Goal: Information Seeking & Learning: Learn about a topic

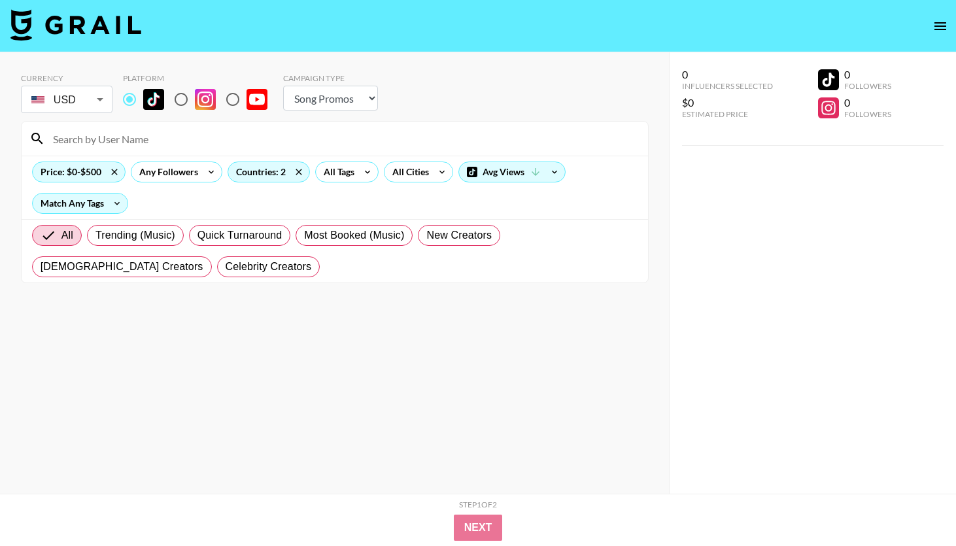
select select "Song"
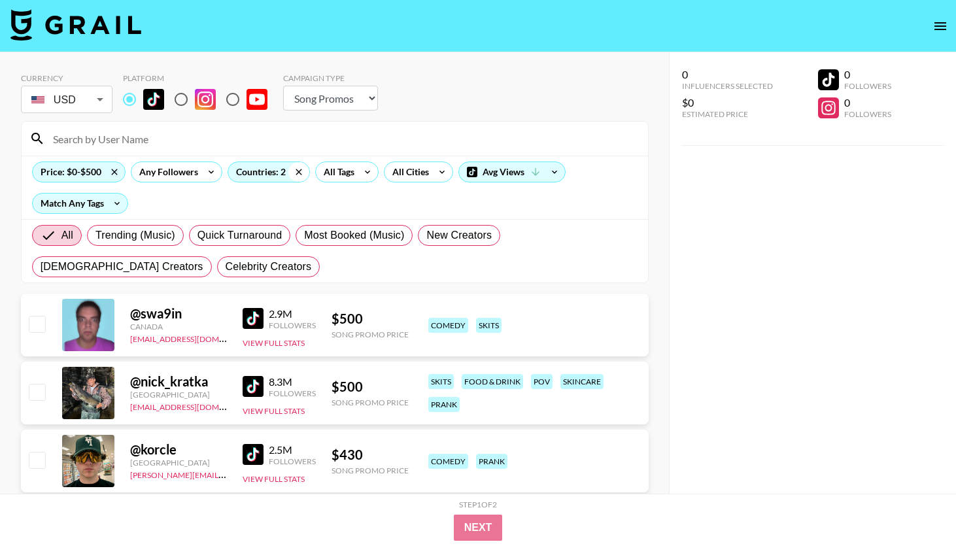
click at [300, 171] on icon at bounding box center [298, 172] width 21 height 20
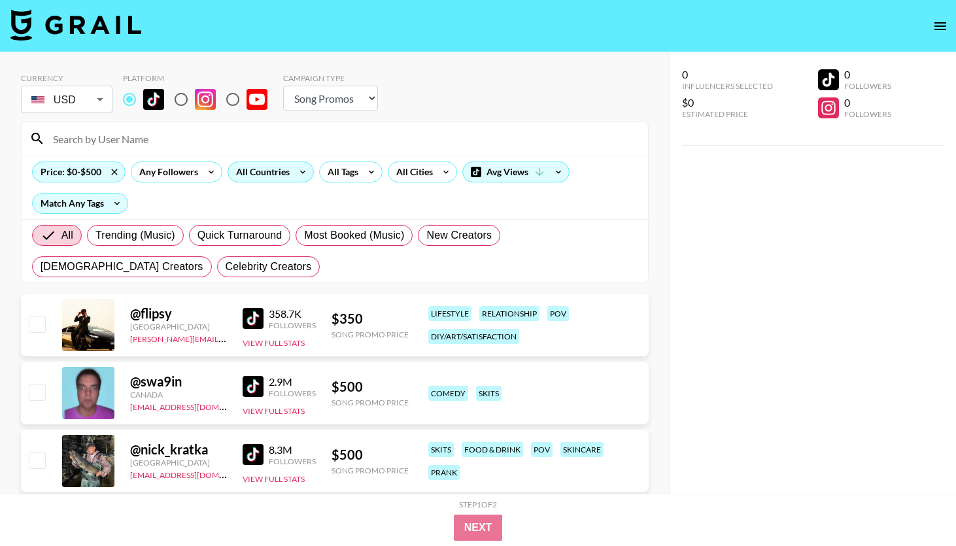
click at [258, 172] on div "All Countries" at bounding box center [260, 172] width 64 height 20
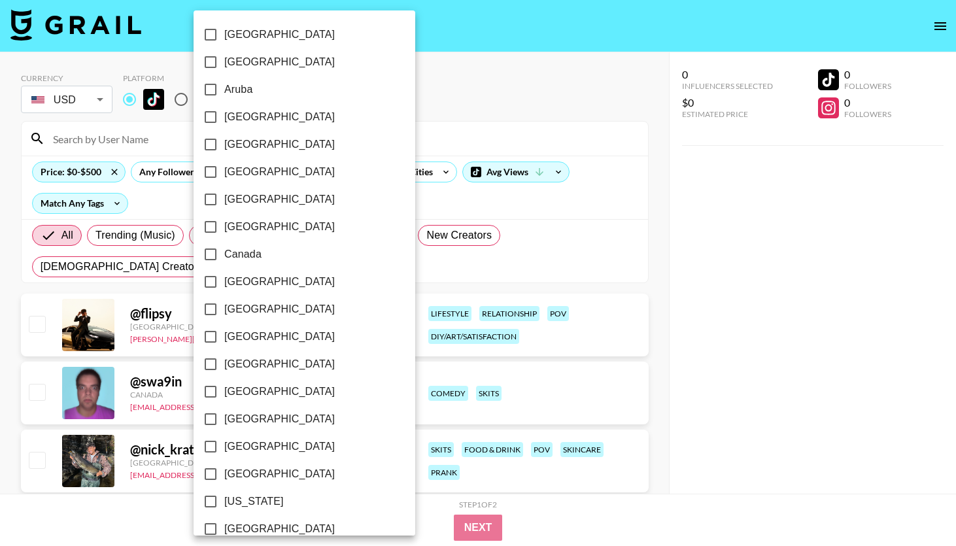
click at [534, 173] on div at bounding box center [478, 273] width 956 height 546
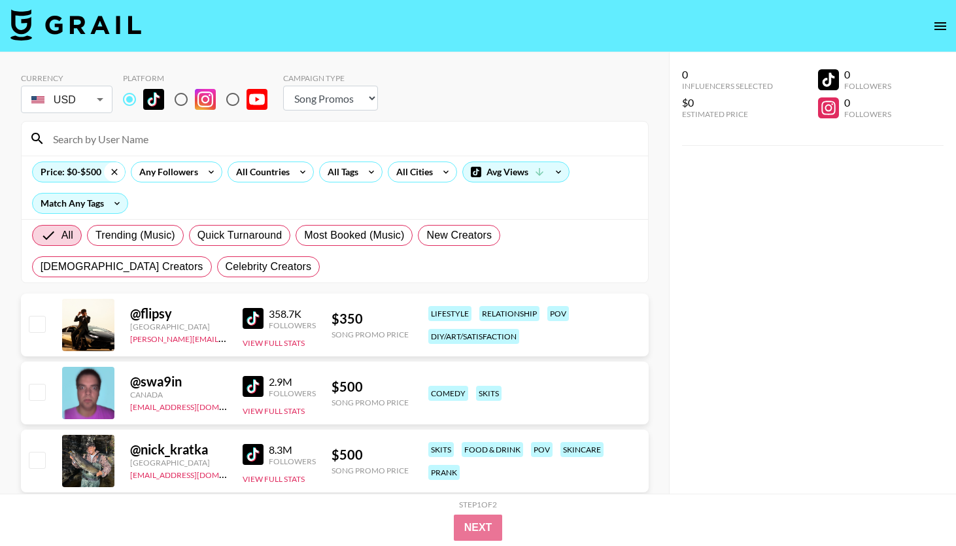
click at [111, 174] on icon at bounding box center [114, 172] width 6 height 6
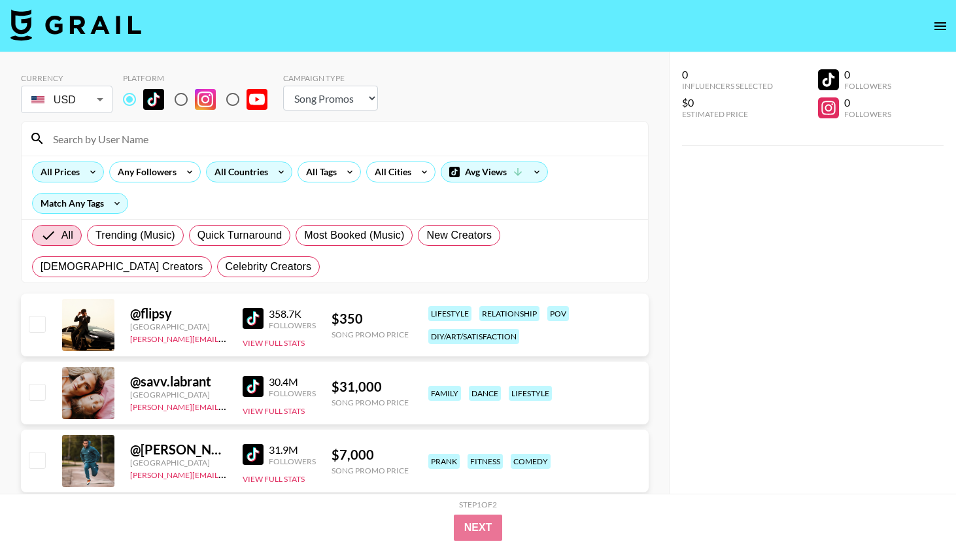
click at [241, 176] on div "All Countries" at bounding box center [239, 172] width 64 height 20
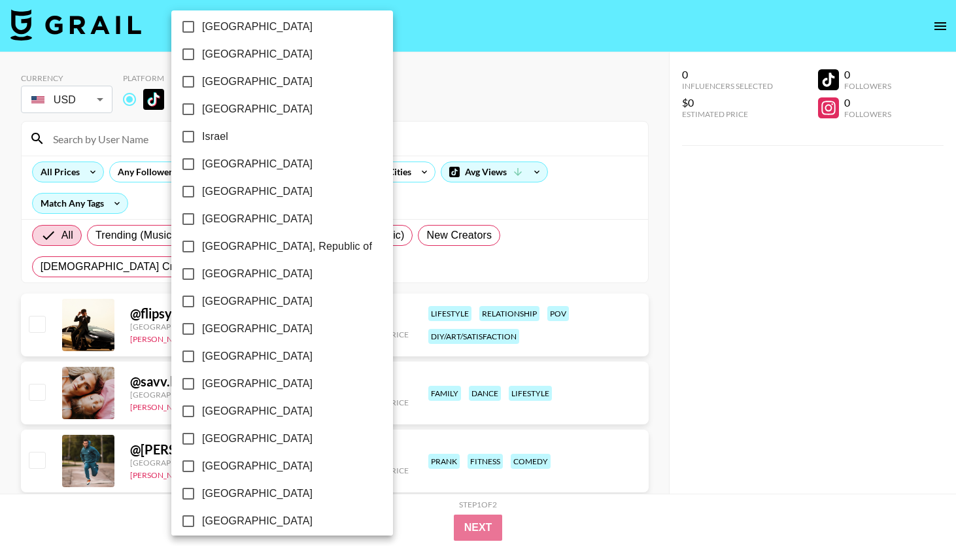
scroll to position [533, 0]
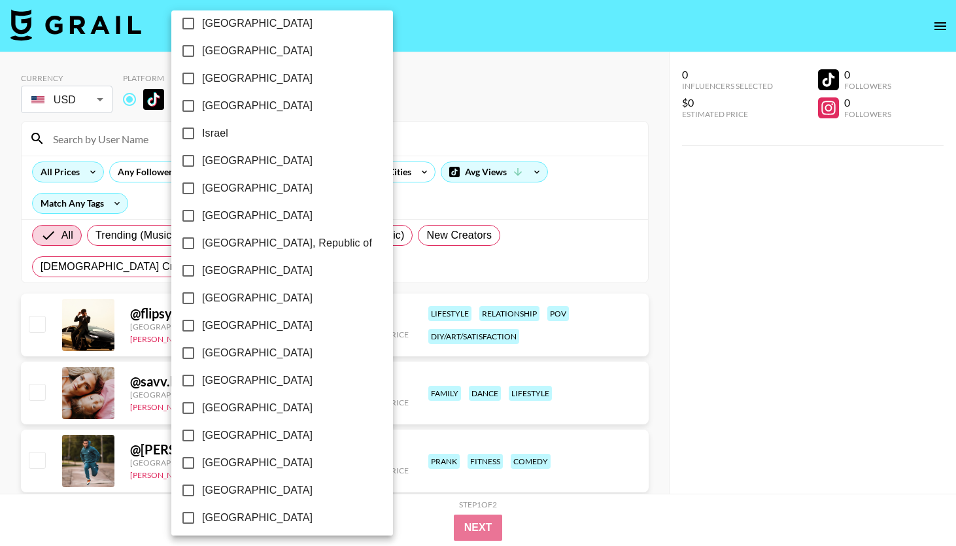
click at [214, 322] on span "[GEOGRAPHIC_DATA]" at bounding box center [257, 326] width 110 height 16
click at [202, 322] on input "[GEOGRAPHIC_DATA]" at bounding box center [188, 325] width 27 height 27
checkbox input "true"
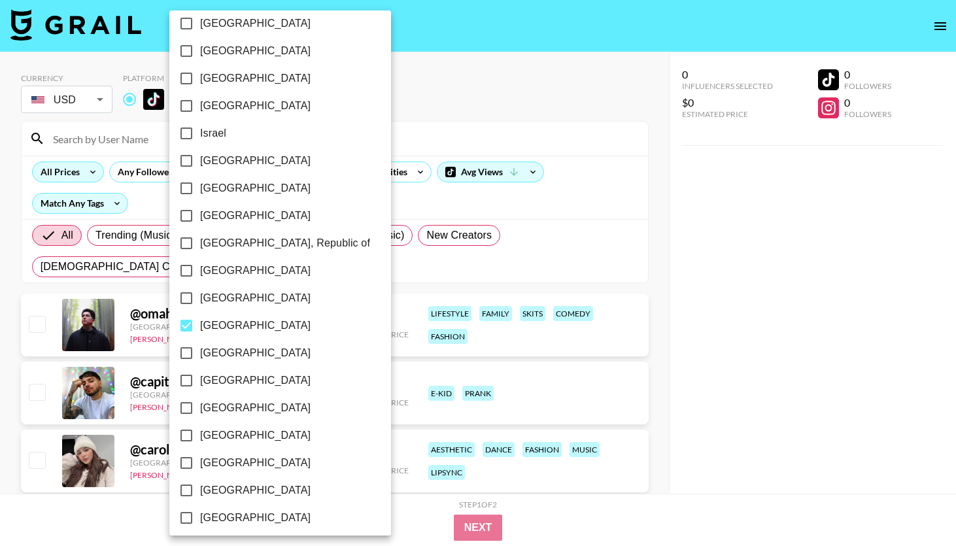
click at [458, 117] on div at bounding box center [478, 273] width 956 height 546
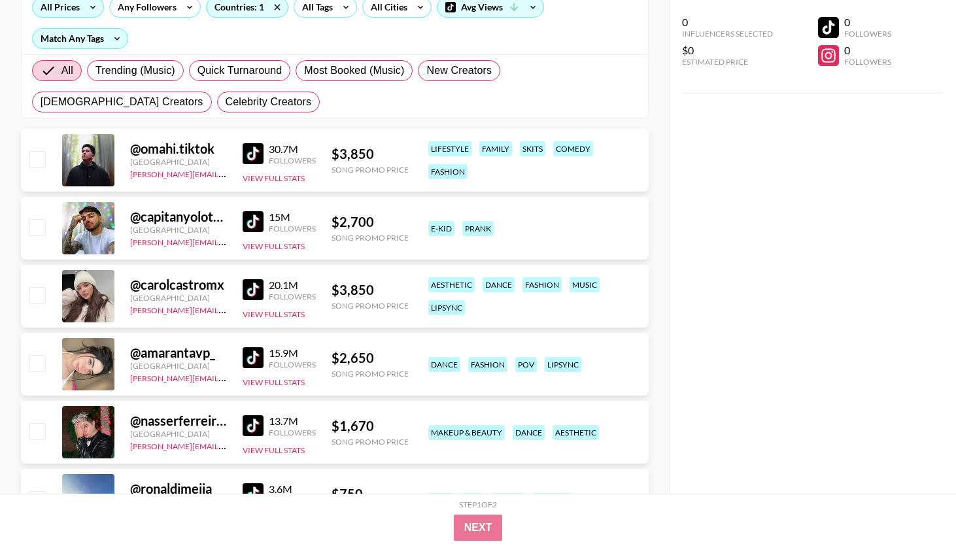
scroll to position [0, 0]
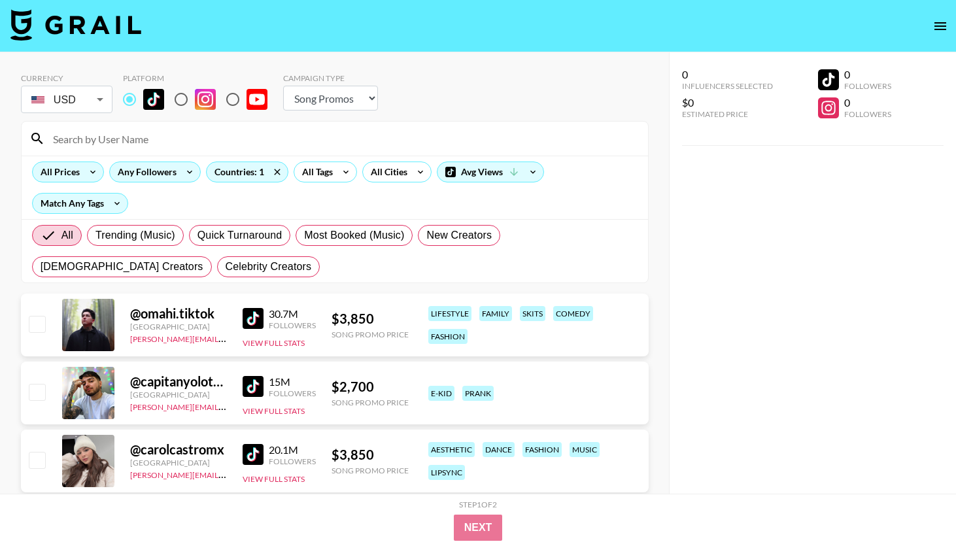
click at [141, 176] on div "Any Followers" at bounding box center [144, 172] width 69 height 20
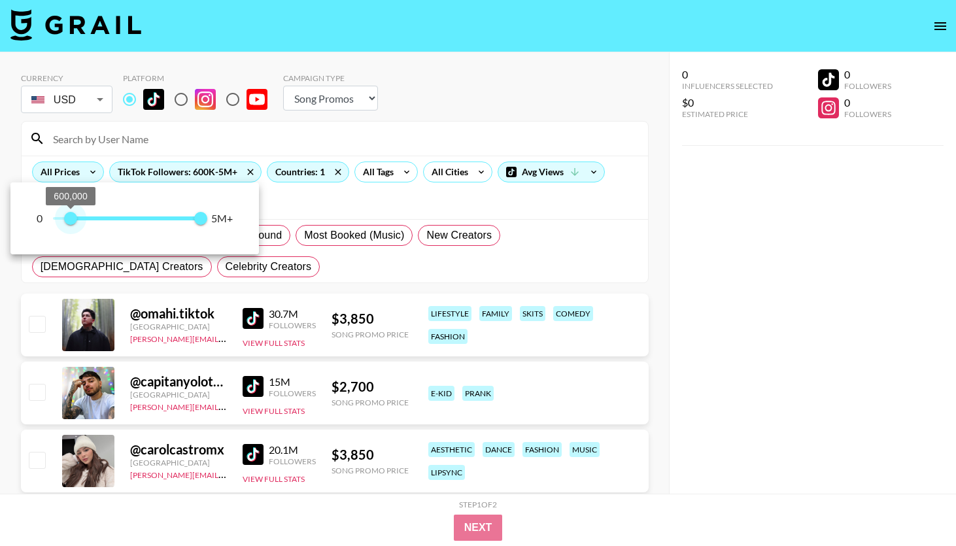
type input "500000"
drag, startPoint x: 50, startPoint y: 220, endPoint x: 69, endPoint y: 213, distance: 19.7
click at [69, 213] on span "500,000" at bounding box center [67, 218] width 13 height 13
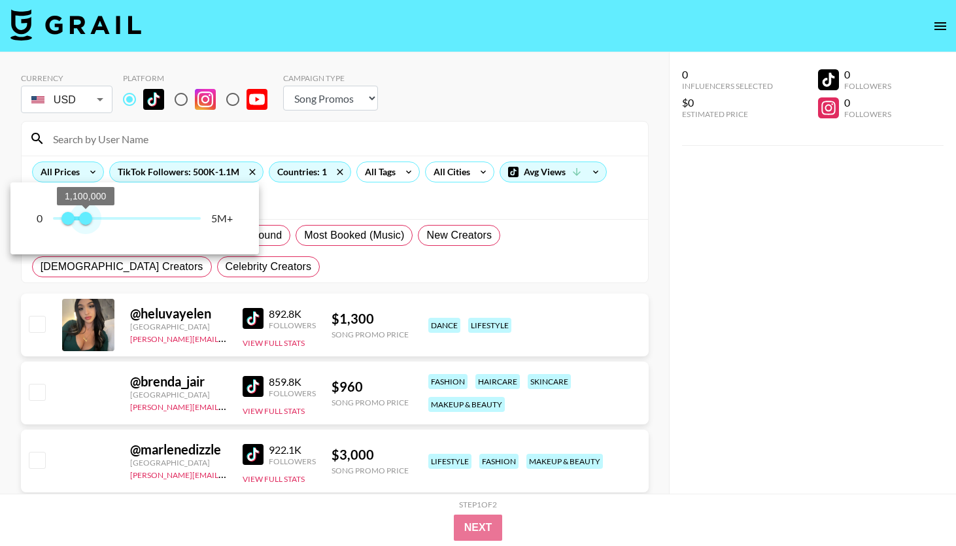
type input "1000000"
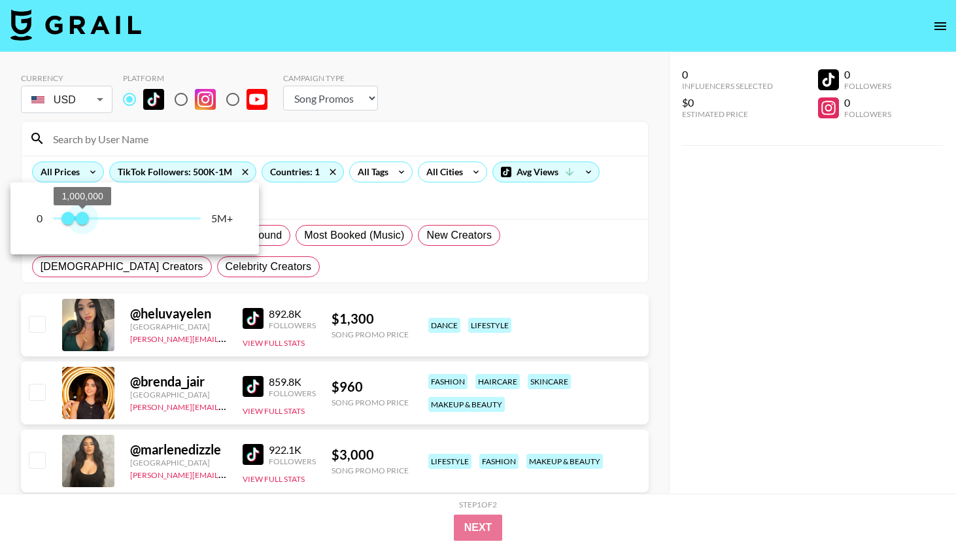
drag, startPoint x: 200, startPoint y: 221, endPoint x: 84, endPoint y: 215, distance: 116.5
click at [84, 215] on span "1,000,000" at bounding box center [82, 218] width 13 height 13
click at [353, 199] on div at bounding box center [478, 273] width 956 height 546
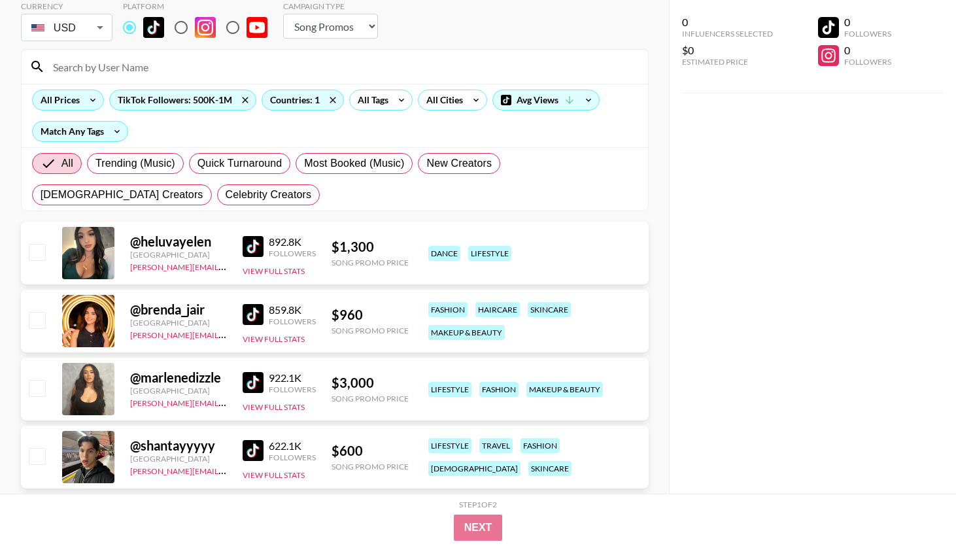
scroll to position [79, 0]
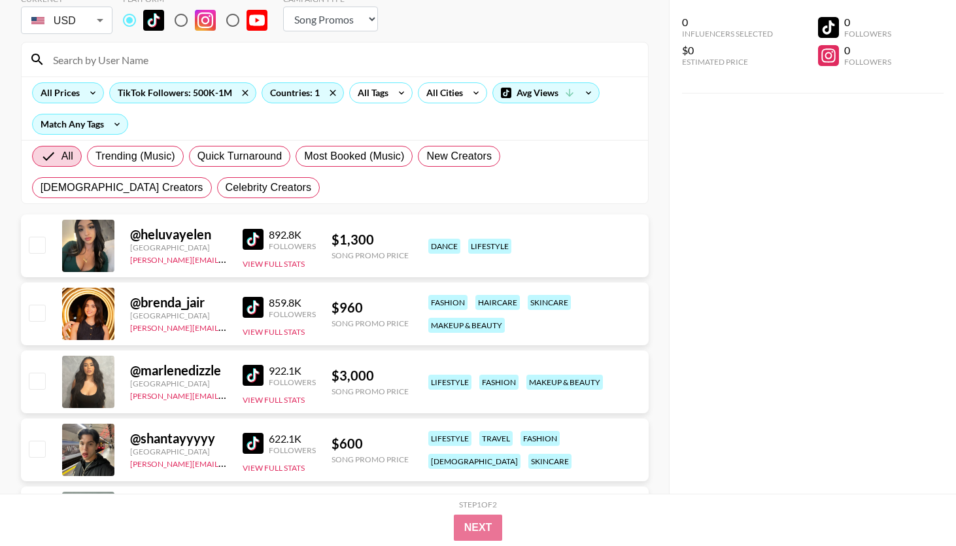
click at [253, 310] on img at bounding box center [253, 307] width 21 height 21
click at [250, 315] on img at bounding box center [253, 307] width 21 height 21
click at [380, 93] on div "All Tags" at bounding box center [370, 93] width 41 height 20
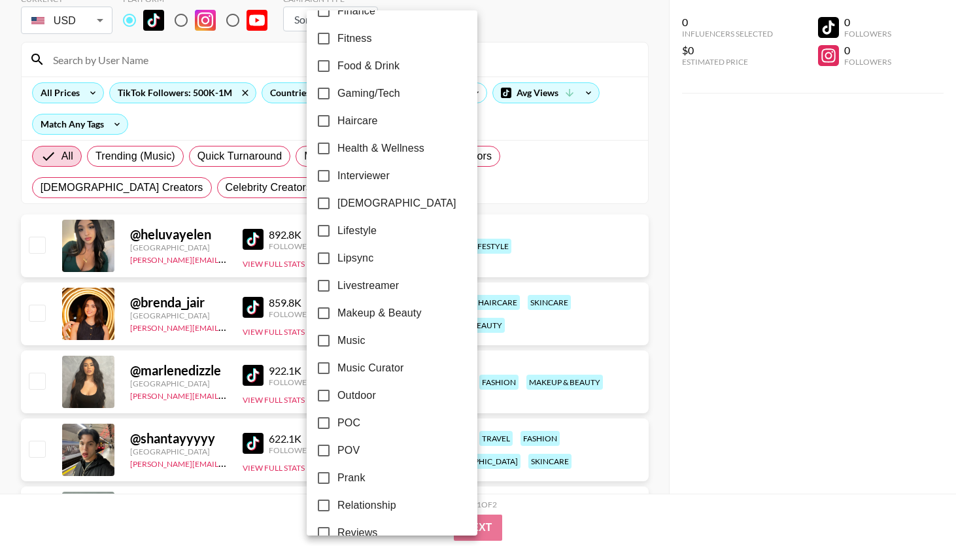
scroll to position [495, 0]
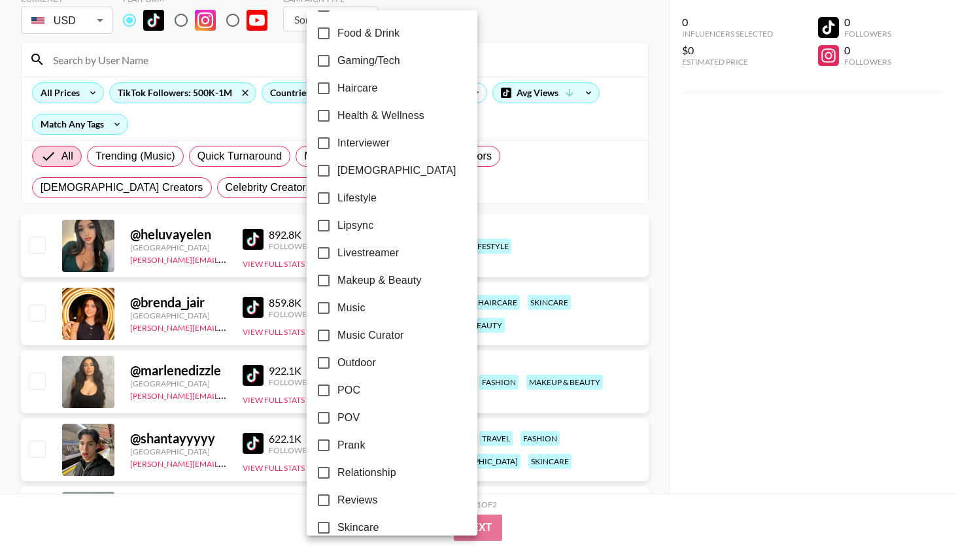
click at [792, 199] on div at bounding box center [478, 273] width 956 height 546
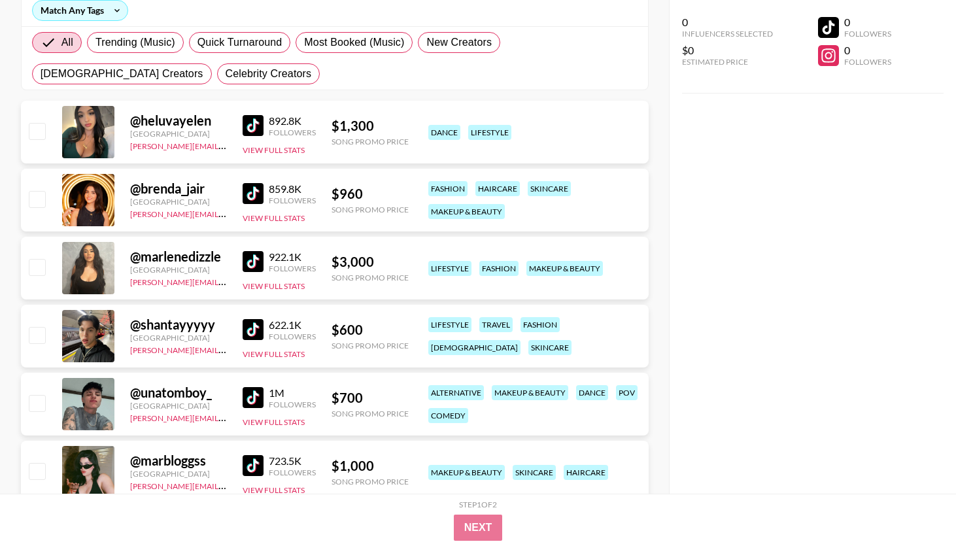
scroll to position [239, 0]
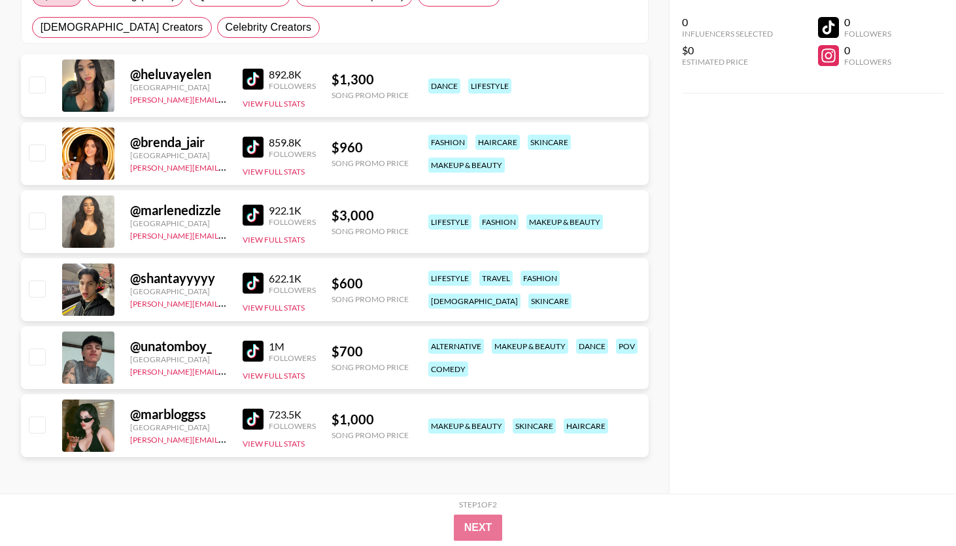
click at [257, 415] on img at bounding box center [253, 419] width 21 height 21
click at [254, 78] on img at bounding box center [253, 79] width 21 height 21
click at [254, 282] on img at bounding box center [253, 283] width 21 height 21
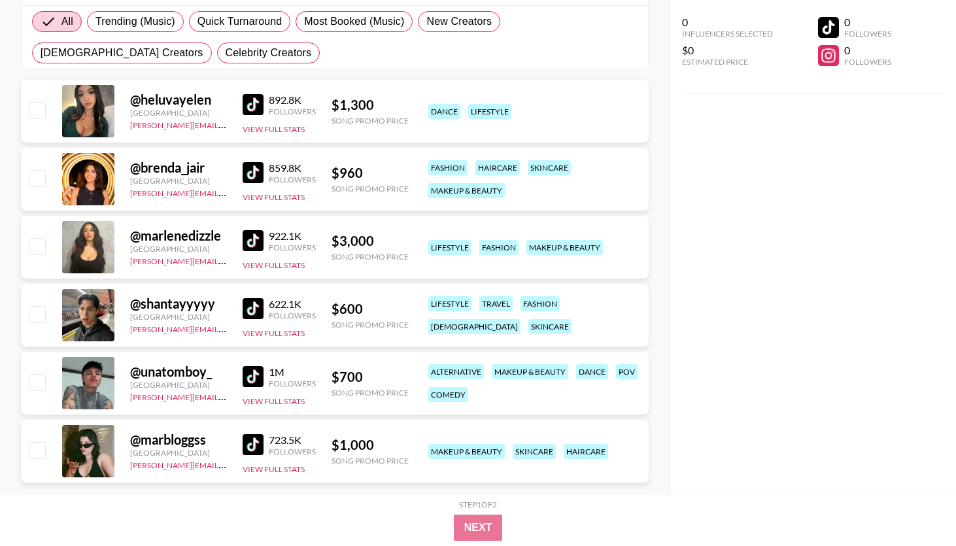
scroll to position [212, 0]
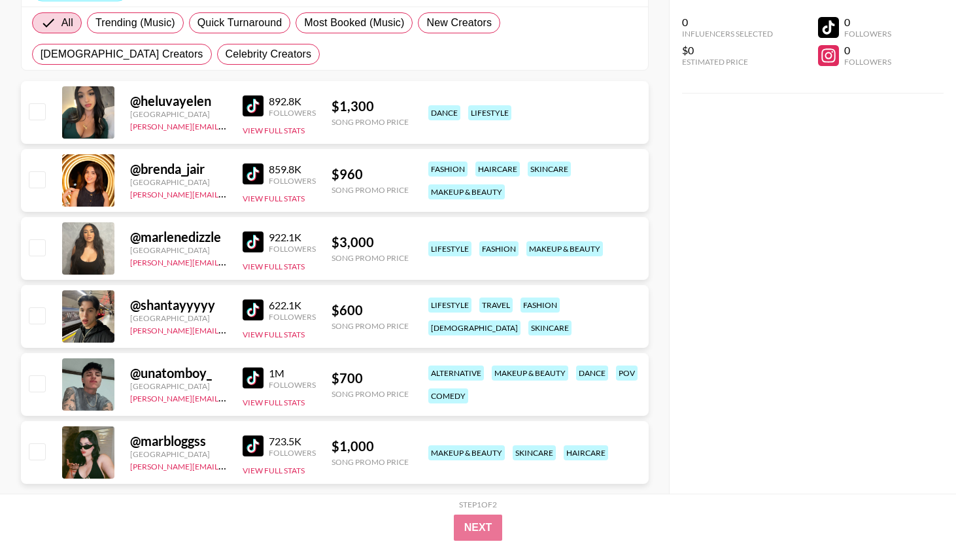
click at [245, 104] on img at bounding box center [253, 105] width 21 height 21
click at [258, 246] on img at bounding box center [253, 241] width 21 height 21
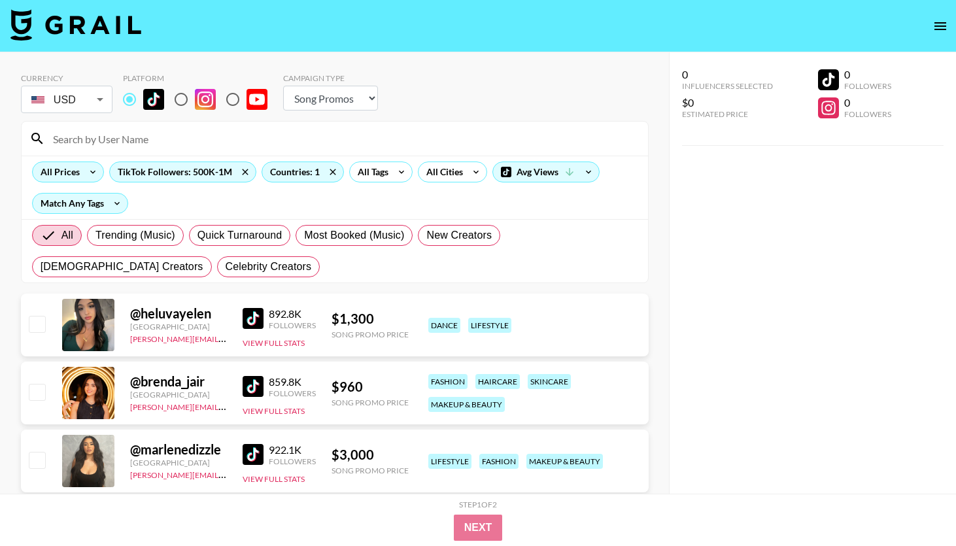
click at [348, 93] on select "Choose Type... Song Promos Brand Promos" at bounding box center [330, 98] width 95 height 25
select select "Brand"
